Goal: Task Accomplishment & Management: Complete application form

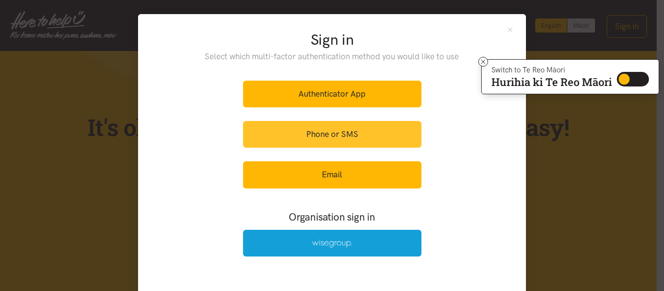
click at [345, 138] on link "Phone or SMS" at bounding box center [332, 134] width 178 height 27
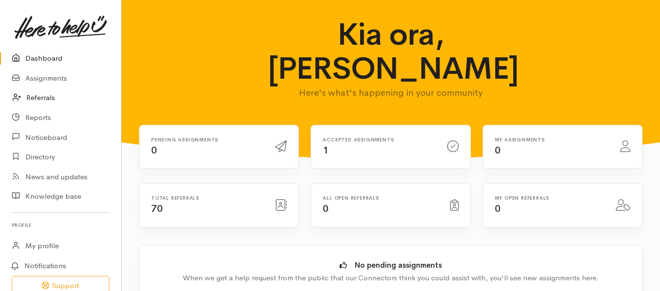
click at [48, 97] on link "Referrals" at bounding box center [60, 98] width 121 height 20
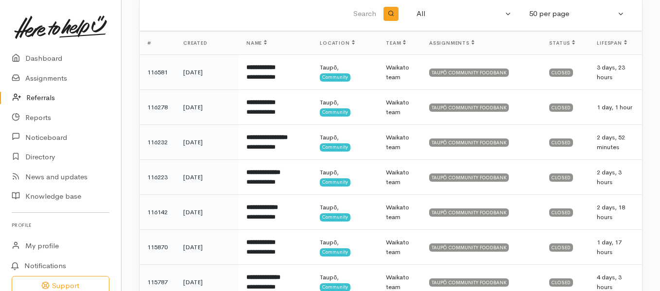
scroll to position [49, 0]
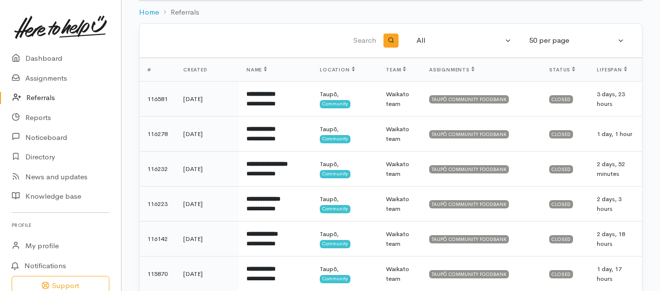
click at [269, 32] on input "search" at bounding box center [264, 40] width 227 height 23
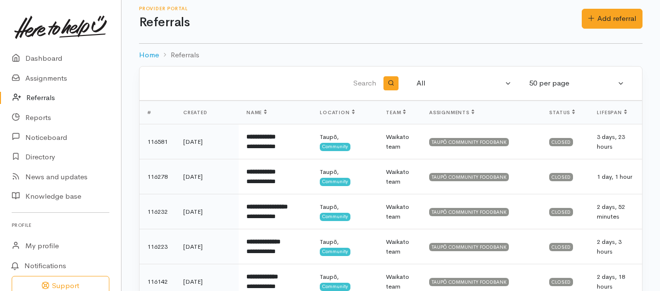
scroll to position [0, 0]
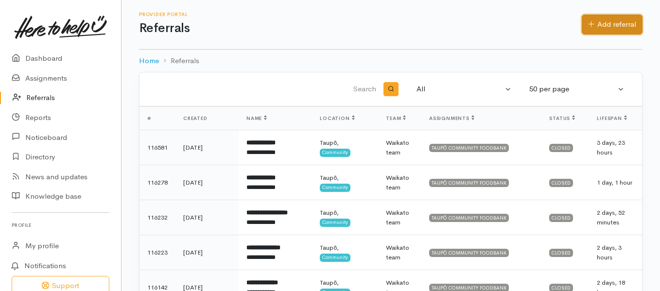
click at [622, 23] on link "Add referral" at bounding box center [612, 25] width 61 height 20
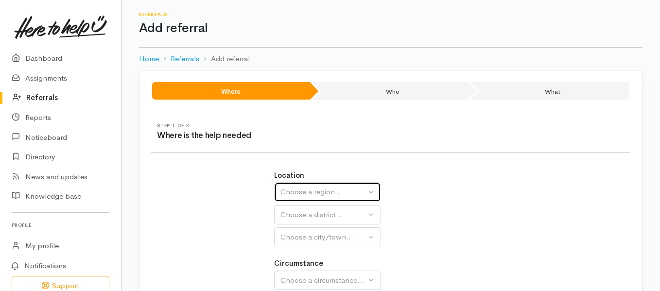
click at [311, 194] on div "Choose a region..." at bounding box center [323, 192] width 86 height 11
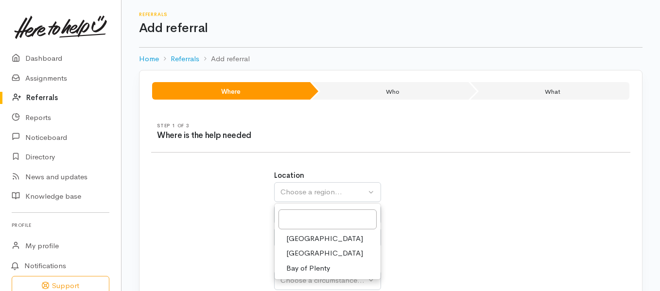
click at [304, 253] on span "Waikato" at bounding box center [324, 253] width 77 height 11
select select "3"
select select
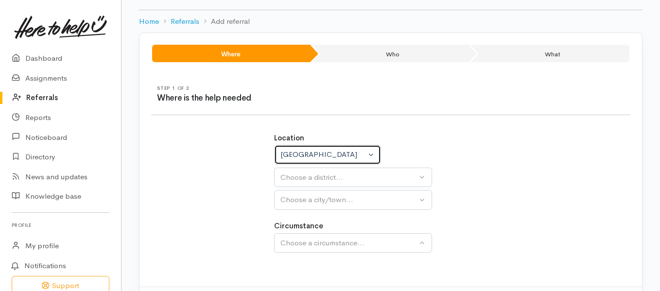
scroll to position [85, 0]
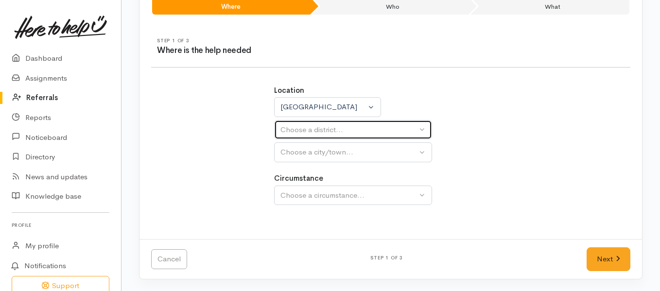
click at [335, 131] on div "Choose a district..." at bounding box center [348, 129] width 137 height 11
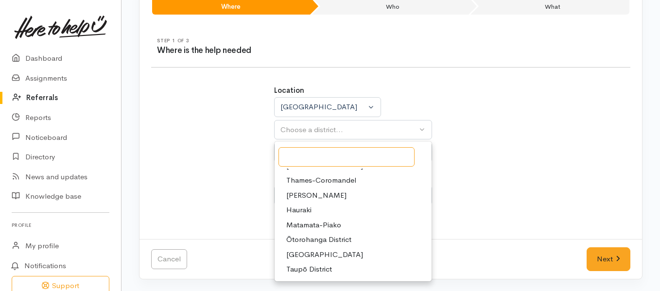
scroll to position [39, 0]
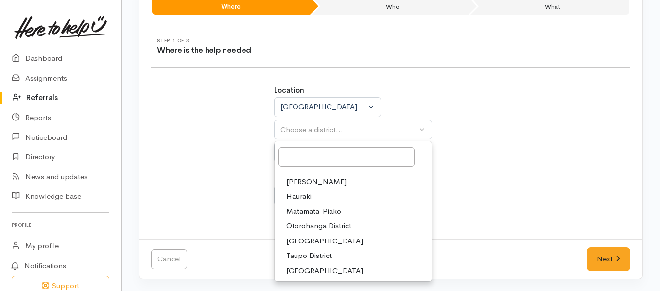
click at [321, 256] on span "Taupō District" at bounding box center [309, 255] width 46 height 11
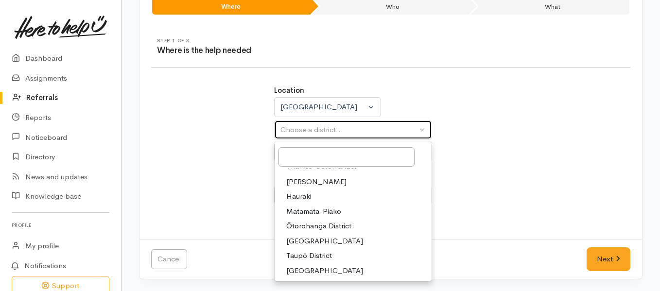
select select "14"
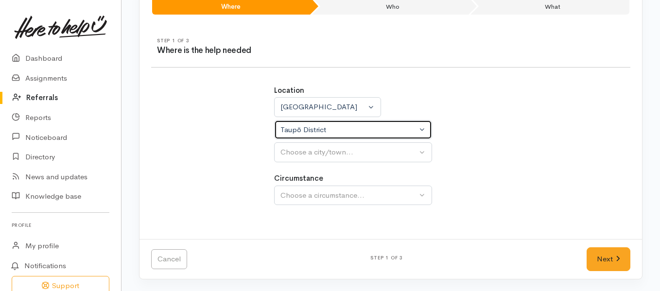
select select
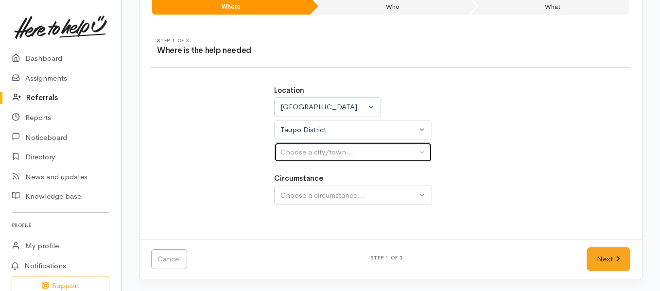
click at [352, 151] on div "Choose a city/town..." at bounding box center [348, 152] width 137 height 11
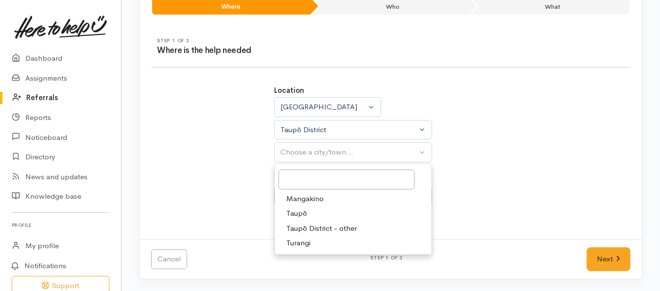
click at [305, 213] on span "Taupō" at bounding box center [296, 213] width 21 height 11
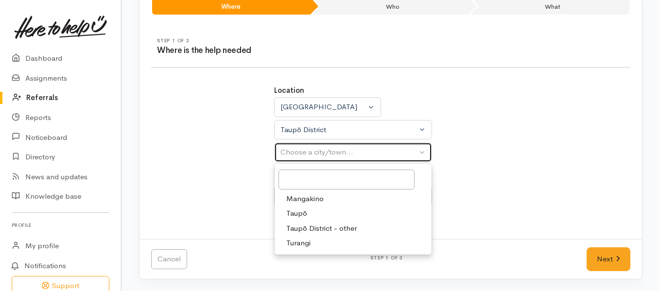
select select "183"
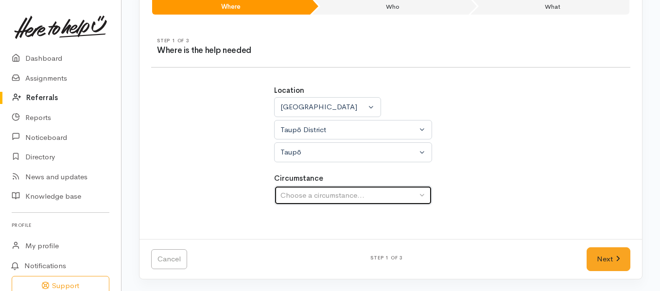
click at [325, 196] on div "Choose a circumstance..." at bounding box center [348, 195] width 137 height 11
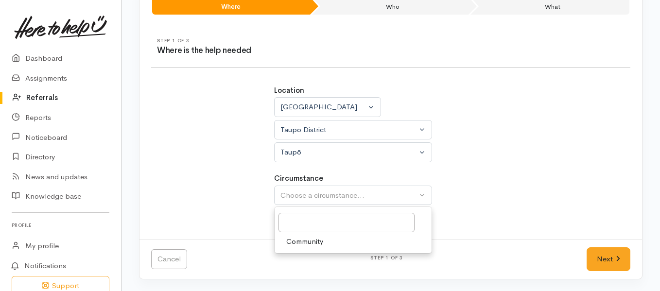
click at [308, 244] on span "Community" at bounding box center [304, 241] width 37 height 11
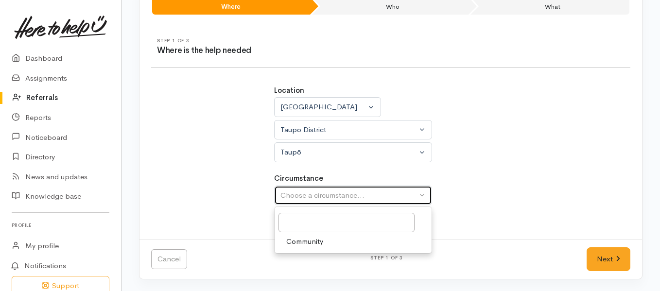
select select "2"
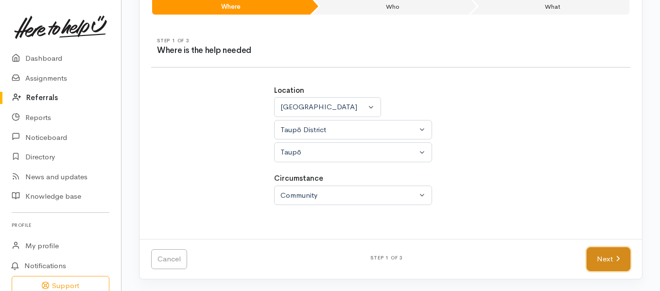
click at [609, 261] on link "Next" at bounding box center [609, 259] width 44 height 24
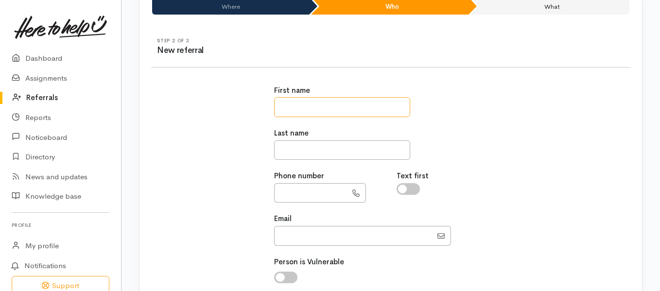
click at [319, 104] on input "text" at bounding box center [342, 107] width 136 height 20
type input "*"
type input "*****"
click at [295, 151] on input "text" at bounding box center [342, 150] width 136 height 20
type input "******"
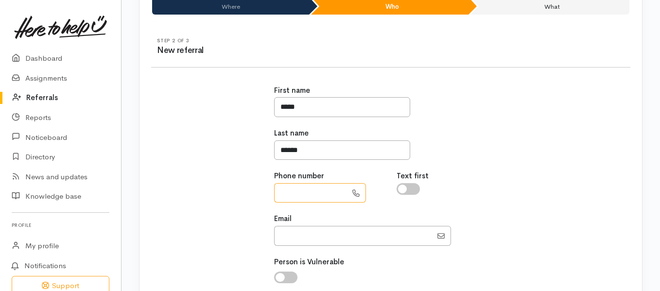
click at [292, 193] on input "text" at bounding box center [310, 193] width 73 height 20
type input "**********"
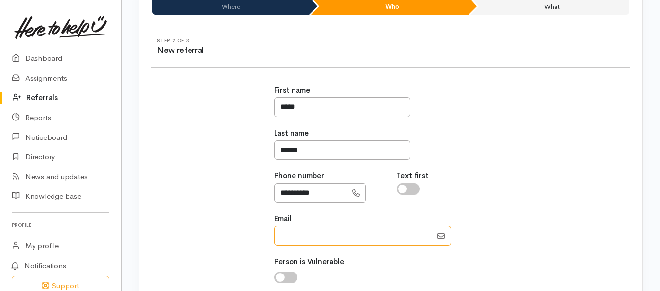
click at [315, 236] on input "Email" at bounding box center [353, 236] width 158 height 20
type input "paintballdiver@gmail.com"
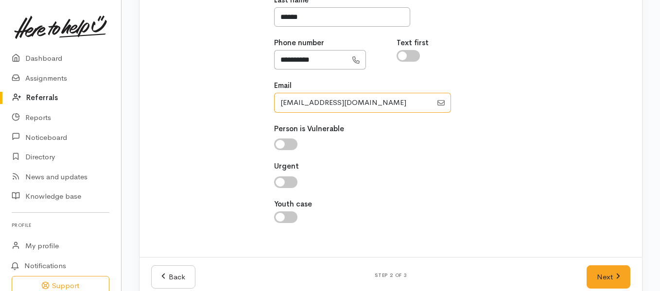
scroll to position [236, 0]
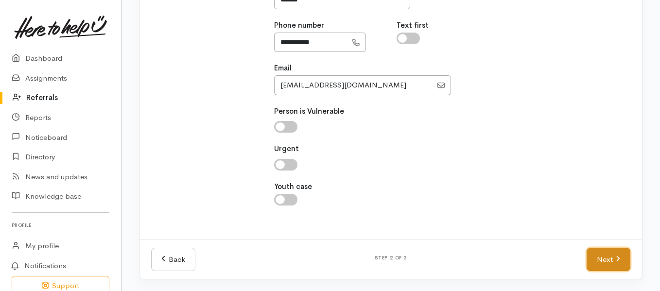
click at [610, 258] on link "Next" at bounding box center [609, 260] width 44 height 24
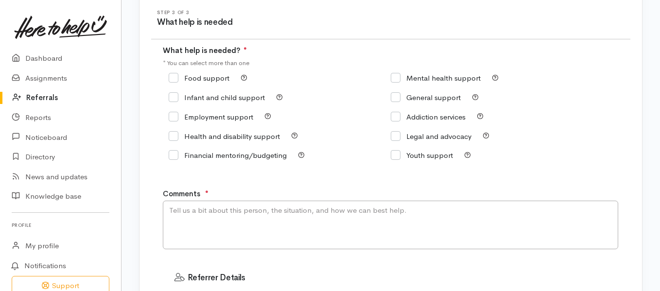
scroll to position [90, 0]
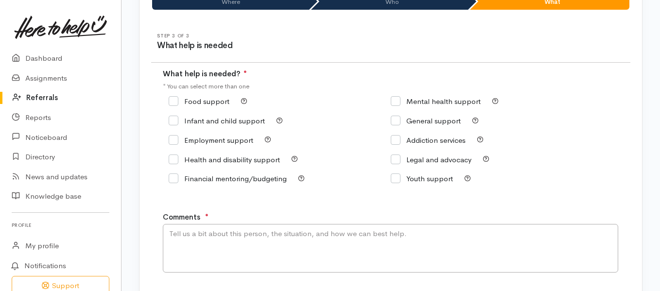
click at [174, 101] on input "Food support" at bounding box center [199, 101] width 61 height 7
checkbox input "true"
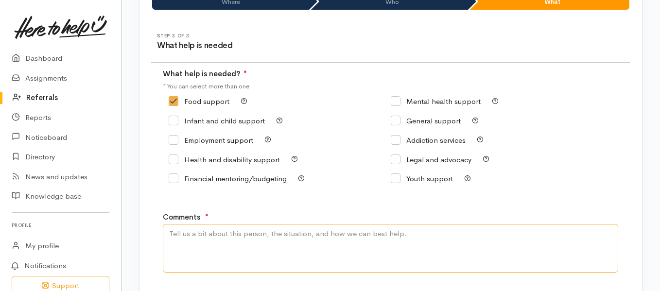
click at [196, 237] on textarea "Comments" at bounding box center [390, 248] width 455 height 49
click at [222, 240] on textarea "A request for" at bounding box center [390, 248] width 455 height 49
click at [356, 234] on textarea "A request for client. His leftover money from last week" at bounding box center [390, 248] width 455 height 49
paste textarea "I had a total of $23.00. Last week was my short week with all bills going out. …"
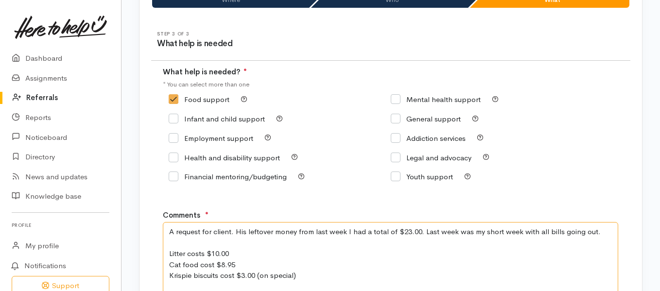
click at [351, 230] on textarea "A request for client. His leftover money from last week I had a total of $23.00…" at bounding box center [390, 259] width 455 height 74
click at [168, 254] on textarea "A request for client. His leftover money from last week was a total of $23.00. …" at bounding box center [390, 259] width 455 height 74
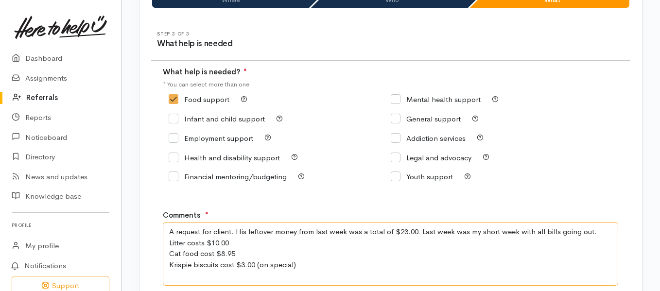
click at [170, 254] on textarea "A request for client. His leftover money from last week was a total of $23.00. …" at bounding box center [390, 254] width 455 height 64
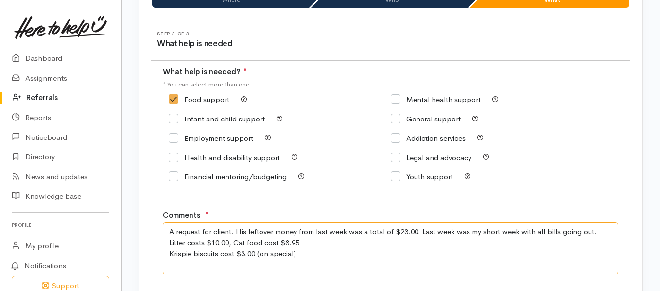
click at [168, 251] on textarea "A request for client. His leftover money from last week was a total of $23.00. …" at bounding box center [390, 248] width 455 height 52
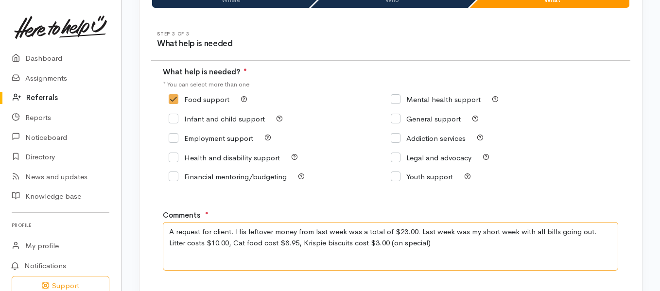
click at [434, 245] on textarea "A request for client. His leftover money from last week was a total of $23.00. …" at bounding box center [390, 246] width 455 height 49
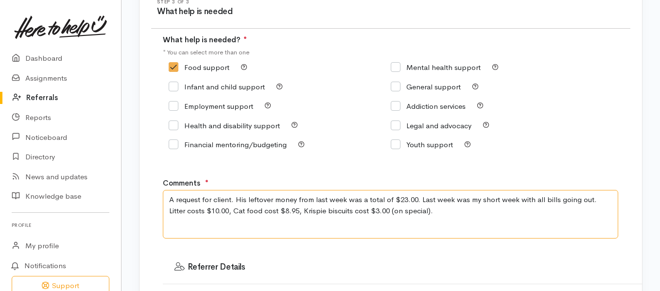
scroll to position [140, 0]
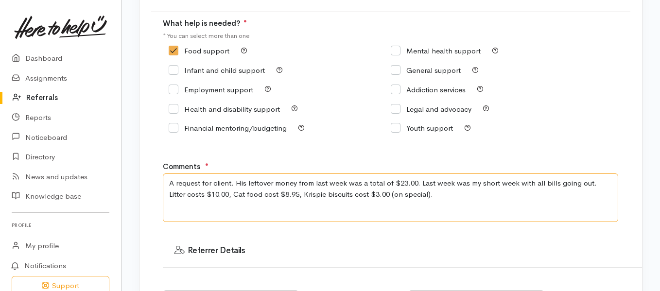
click at [479, 185] on textarea "A request for client. His leftover money from last week was a total of $23.00. …" at bounding box center [390, 198] width 455 height 49
click at [435, 197] on textarea "A request for client. His leftover money from last week was a total of $23.00. …" at bounding box center [390, 198] width 455 height 49
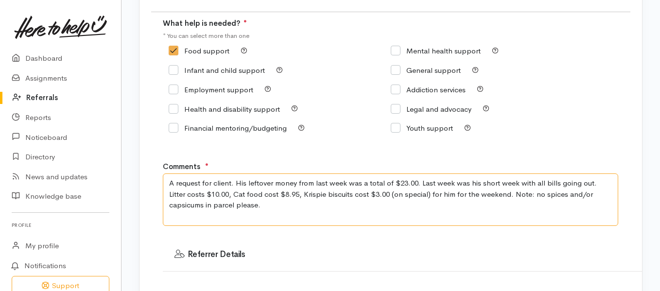
click at [460, 193] on textarea "A request for client. His leftover money from last week was a total of $23.00. …" at bounding box center [390, 200] width 455 height 52
click at [267, 204] on textarea "A request for client. His leftover money from last week was a total of $23.00. …" at bounding box center [390, 200] width 455 height 52
click at [234, 184] on textarea "A request for client. His leftover money from last week was a total of $23.00. …" at bounding box center [390, 200] width 455 height 52
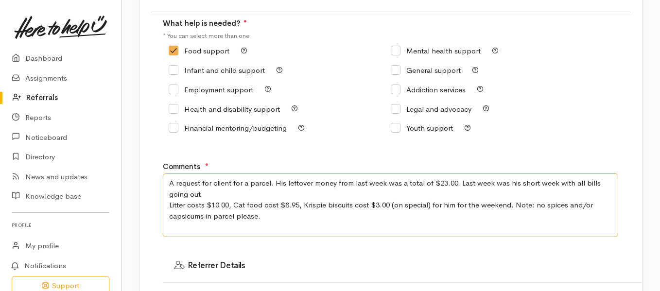
click at [167, 205] on textarea "A request for client for a parcel. His leftover money from last week was a tota…" at bounding box center [390, 206] width 455 height 64
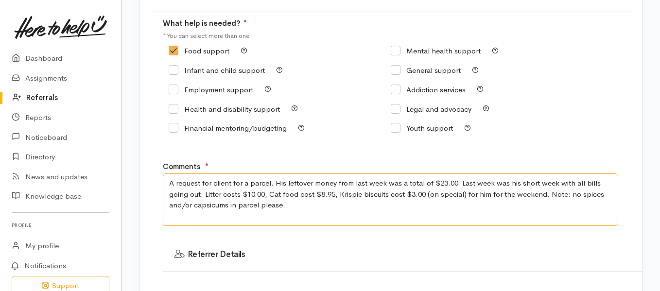
click at [531, 194] on textarea "A request for client for a parcel. His leftover money from last week was a tota…" at bounding box center [390, 200] width 455 height 52
click at [533, 196] on textarea "A request for client for a parcel. His leftover money from last week was a tota…" at bounding box center [390, 200] width 455 height 52
click at [275, 182] on textarea "A request for client for a parcel. His leftover money from last week was a tota…" at bounding box center [390, 200] width 455 height 52
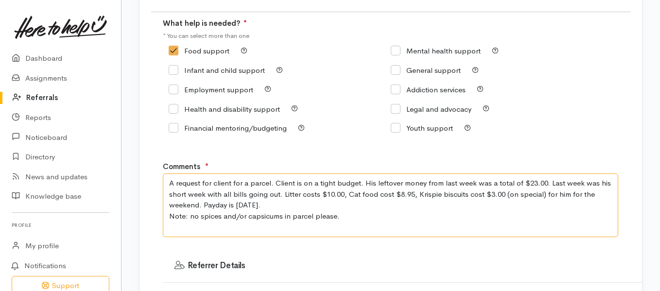
click at [340, 216] on textarea "A request for client for a parcel. Client is on a tight budget. His leftover mo…" at bounding box center [390, 206] width 455 height 64
click at [275, 204] on textarea "A request for client for a parcel. Client is on a tight budget. His leftover mo…" at bounding box center [390, 206] width 455 height 64
drag, startPoint x: 363, startPoint y: 206, endPoint x: 271, endPoint y: 204, distance: 91.4
click at [271, 204] on textarea "A request for client for a parcel. Client is on a tight budget. His leftover mo…" at bounding box center [390, 206] width 455 height 64
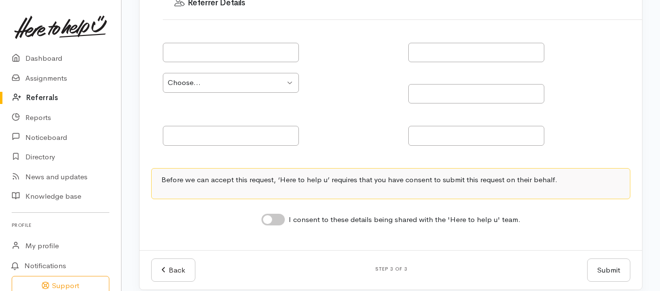
scroll to position [414, 0]
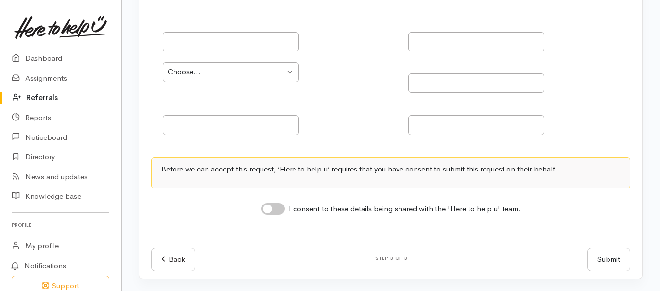
type textarea "A request for client for a parcel. Client is on a tight budget. His leftover mo…"
click at [269, 208] on input "I consent to these details being shared with the 'Here to help u' team." at bounding box center [272, 209] width 23 height 12
checkbox input "true"
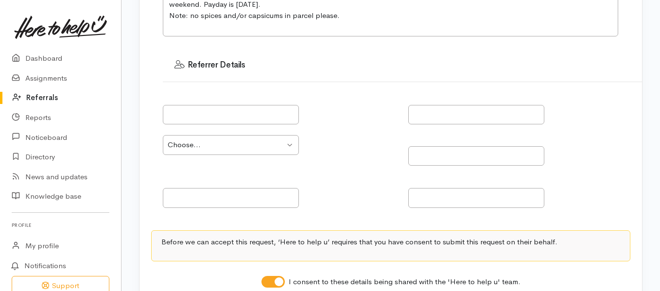
scroll to position [317, 0]
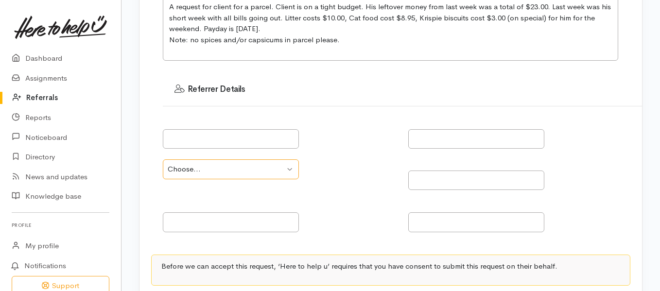
click at [288, 168] on select "Choose... Community provider Health provider Government agency Other" at bounding box center [231, 169] width 136 height 20
click at [425, 182] on input "text" at bounding box center [476, 181] width 136 height 20
click at [421, 139] on input "text" at bounding box center [476, 139] width 136 height 20
click at [251, 139] on input "text" at bounding box center [231, 139] width 136 height 20
click at [234, 88] on h3 "Referrer Details" at bounding box center [402, 90] width 456 height 10
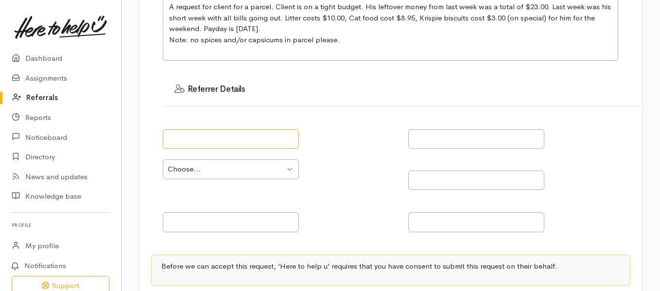
click at [221, 142] on input "text" at bounding box center [231, 139] width 136 height 20
type input "Tania Toma"
type input "Budget House Taupo"
click at [288, 169] on select "Choose... Community provider Health provider Government agency Other" at bounding box center [231, 169] width 136 height 20
click at [442, 185] on input "text" at bounding box center [476, 181] width 136 height 20
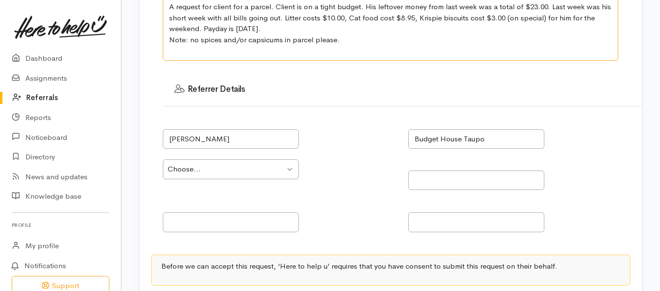
click at [170, 55] on textarea "A request for client for a parcel. Client is on a tight budget. His leftover mo…" at bounding box center [390, 29] width 455 height 64
type textarea "A request for client for a parcel. Client is on a tight budget. His leftover mo…"
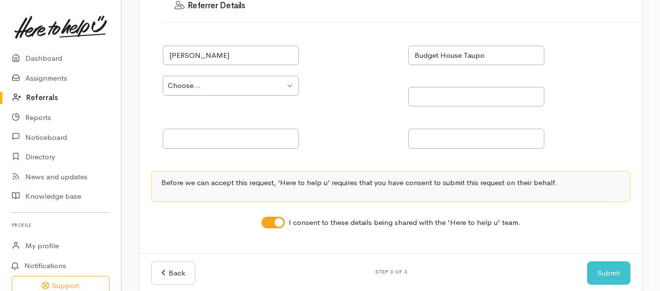
scroll to position [414, 0]
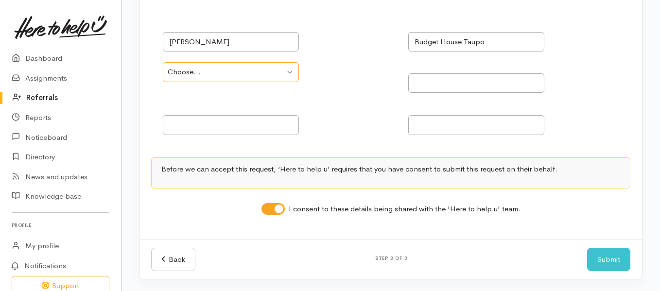
click at [288, 76] on select "Choose... Community provider Health provider Government agency Other" at bounding box center [231, 72] width 136 height 20
select select "189"
click at [163, 62] on select "Choose... Community provider Health provider Government agency Other" at bounding box center [231, 72] width 136 height 20
click at [272, 207] on input "I consent to these details being shared with the 'Here to help u' team." at bounding box center [272, 209] width 23 height 12
click at [276, 208] on input "I consent to these details being shared with the 'Here to help u' team." at bounding box center [272, 209] width 23 height 12
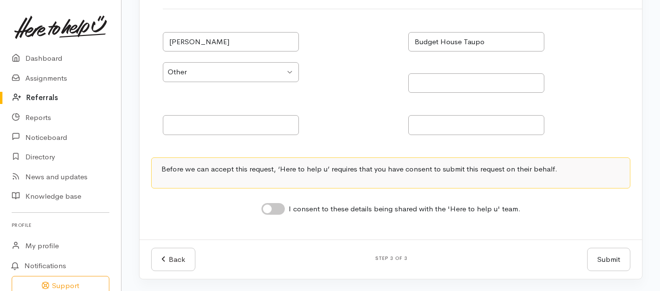
checkbox input "true"
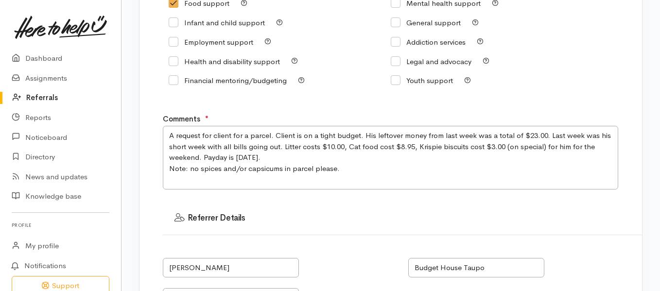
scroll to position [171, 0]
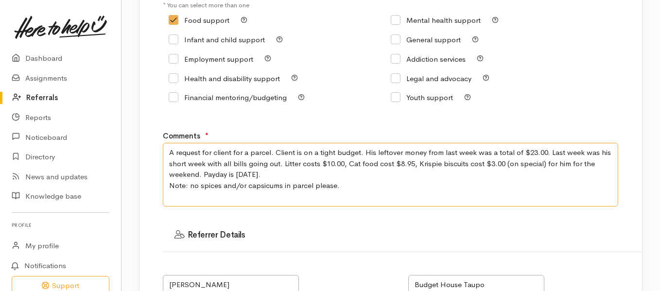
drag, startPoint x: 363, startPoint y: 153, endPoint x: 303, endPoint y: 152, distance: 59.8
click at [303, 152] on textarea "A request for client for a parcel. Client is on a tight budget. His leftover mo…" at bounding box center [390, 175] width 455 height 64
click at [282, 177] on textarea "A request for client for a parcel. Client is on a very tight budget. His leftov…" at bounding box center [390, 175] width 455 height 64
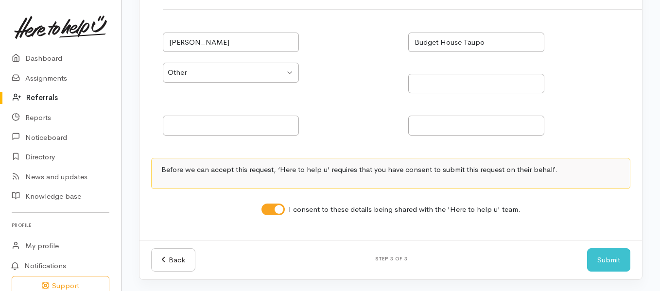
scroll to position [414, 0]
type textarea "A request for client for a parcel. Client is on a very tight budget. His leftov…"
click at [293, 72] on select "Choose... Community provider Health provider Government agency Other" at bounding box center [231, 72] width 136 height 20
select select "186"
click at [163, 62] on select "Choose... Community provider Health provider Government agency Other" at bounding box center [231, 72] width 136 height 20
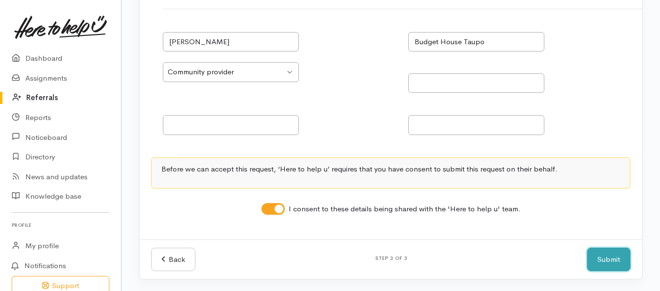
click at [605, 260] on button "Submit" at bounding box center [608, 260] width 43 height 24
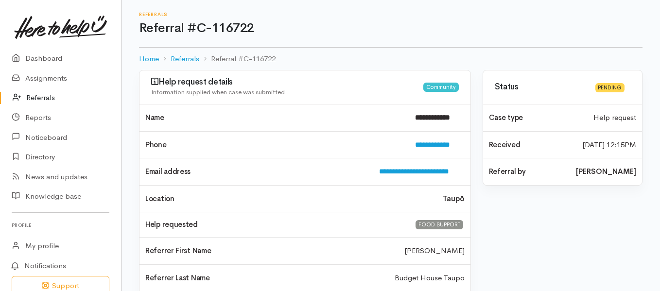
click at [53, 97] on link "Referrals" at bounding box center [60, 98] width 121 height 20
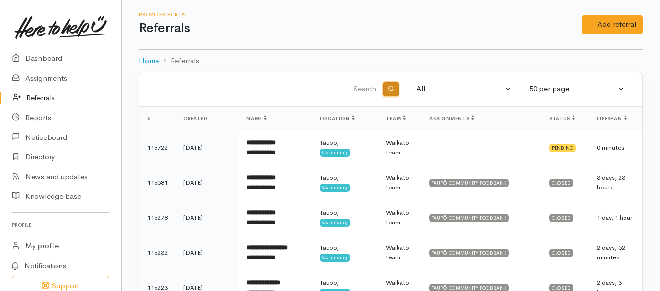
click at [392, 88] on icon "button" at bounding box center [391, 89] width 6 height 6
click at [395, 88] on button "button" at bounding box center [390, 89] width 15 height 15
click at [366, 89] on input "search" at bounding box center [264, 89] width 227 height 23
type input "Quinn"
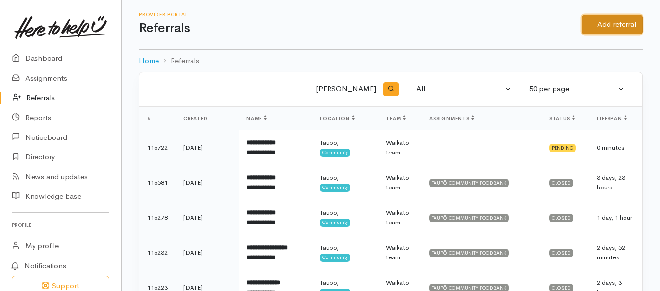
click at [621, 26] on link "Add referral" at bounding box center [612, 25] width 61 height 20
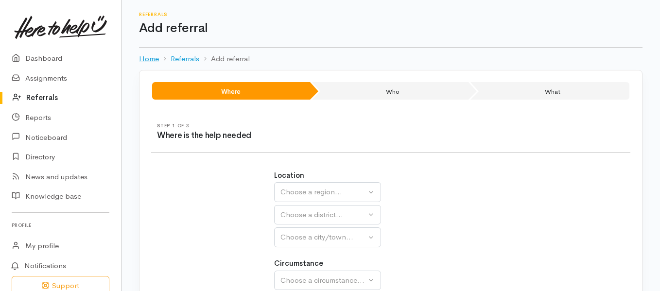
click at [149, 58] on link "Home" at bounding box center [149, 58] width 20 height 11
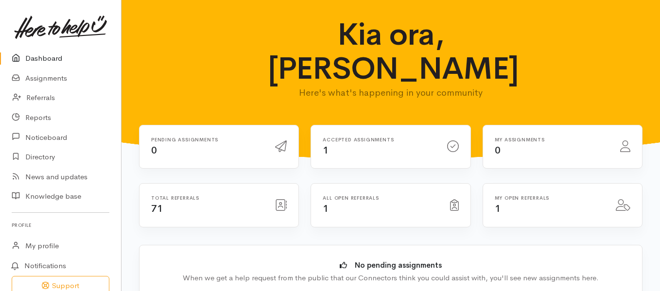
click at [176, 195] on h6 "Total referrals" at bounding box center [207, 197] width 112 height 5
click at [284, 199] on icon at bounding box center [281, 205] width 12 height 12
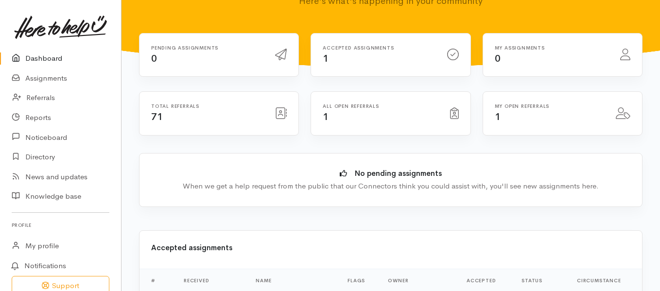
scroll to position [97, 0]
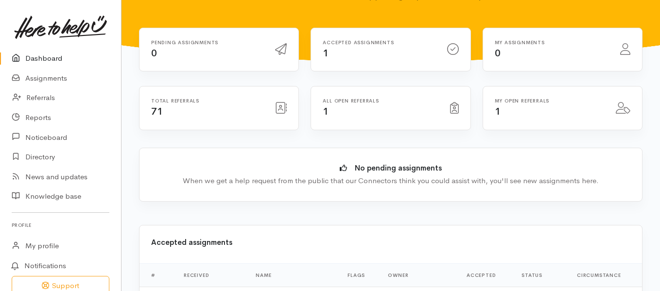
click at [223, 98] on div "Total referrals 71" at bounding box center [207, 108] width 124 height 20
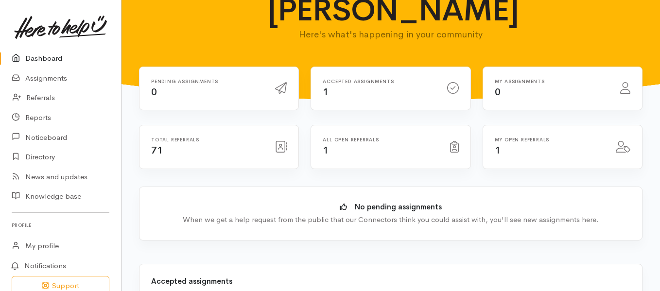
scroll to position [49, 0]
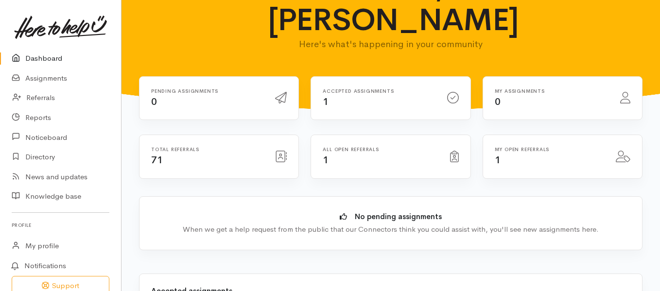
click at [194, 147] on div "Total referrals 71" at bounding box center [207, 157] width 124 height 20
click at [279, 151] on icon at bounding box center [281, 157] width 12 height 12
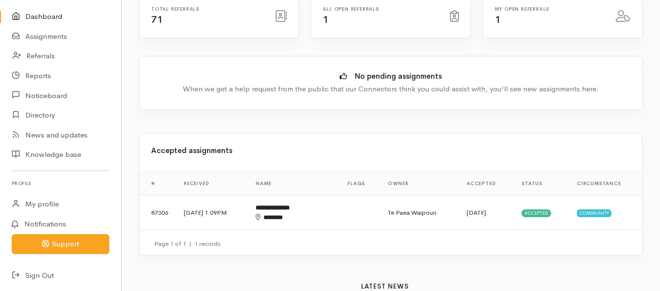
scroll to position [194, 0]
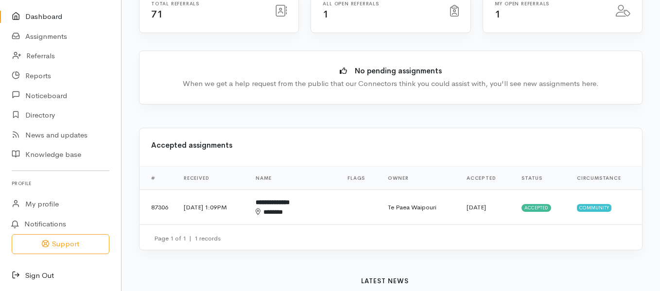
click at [37, 274] on link "Sign Out" at bounding box center [60, 276] width 121 height 20
